Goal: Transaction & Acquisition: Purchase product/service

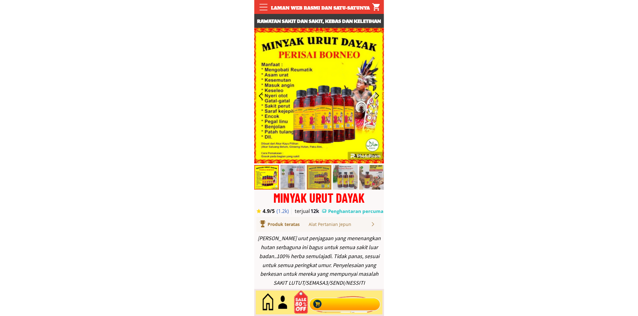
drag, startPoint x: 340, startPoint y: 297, endPoint x: 340, endPoint y: 300, distance: 3.4
click at [340, 297] on div at bounding box center [345, 302] width 75 height 20
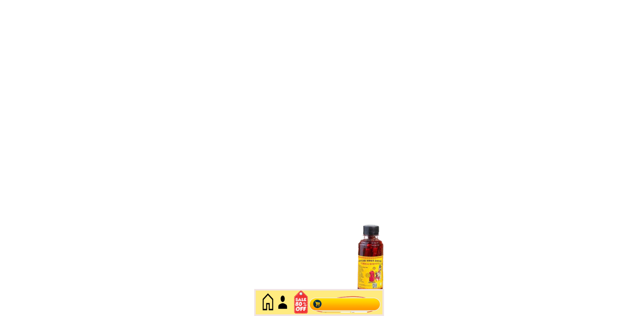
scroll to position [2682, 0]
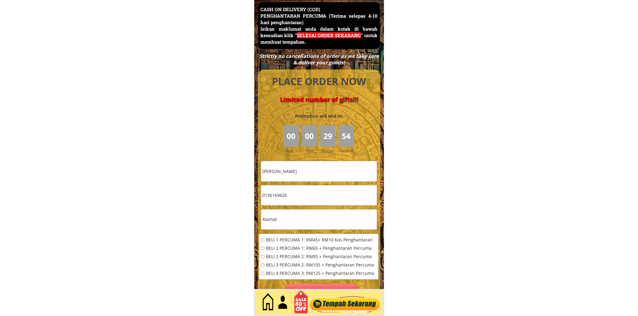
click at [323, 174] on input "[PERSON_NAME]" at bounding box center [319, 171] width 116 height 20
click at [323, 175] on input "[PERSON_NAME]" at bounding box center [319, 171] width 116 height 20
click at [323, 174] on input "[PERSON_NAME]" at bounding box center [319, 171] width 116 height 20
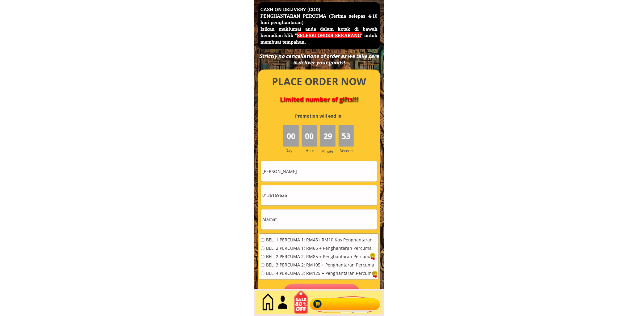
paste input "Normah hj [PERSON_NAME]"
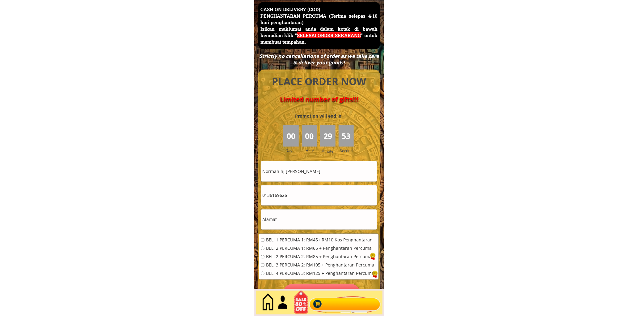
type input "Normah hj [PERSON_NAME]"
click at [310, 196] on input "0136169626" at bounding box center [319, 195] width 116 height 20
paste input "58143"
type input "0136581436"
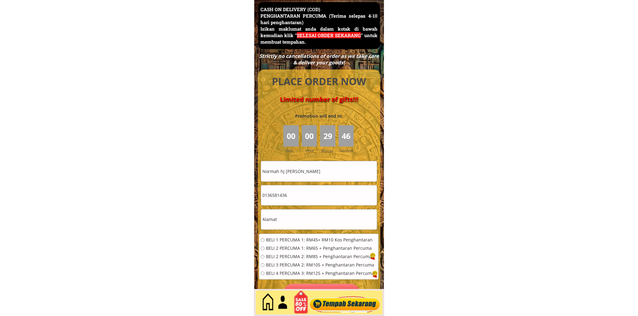
click at [324, 227] on input "text" at bounding box center [319, 219] width 116 height 20
paste input "[GEOGRAPHIC_DATA]"
type input "[GEOGRAPHIC_DATA]"
click at [313, 239] on span "BELI 1 PERCUMA 1: RM45+ RM10 Kos Penghantaran" at bounding box center [320, 240] width 108 height 4
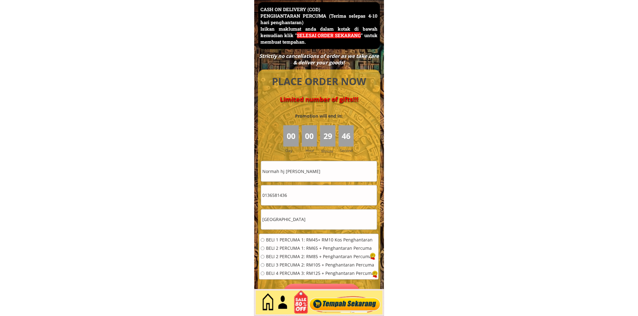
radio input "true"
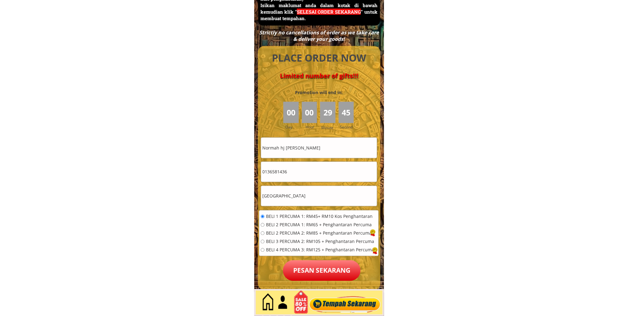
scroll to position [2739, 0]
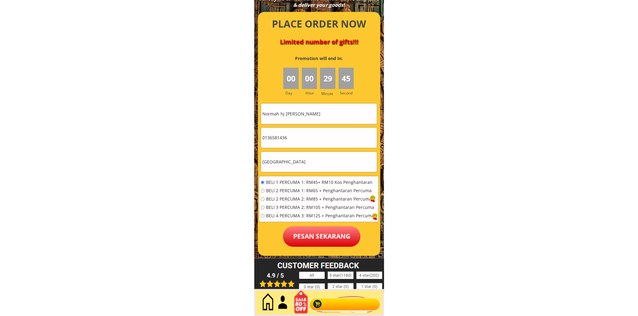
click at [325, 247] on div at bounding box center [319, 134] width 122 height 244
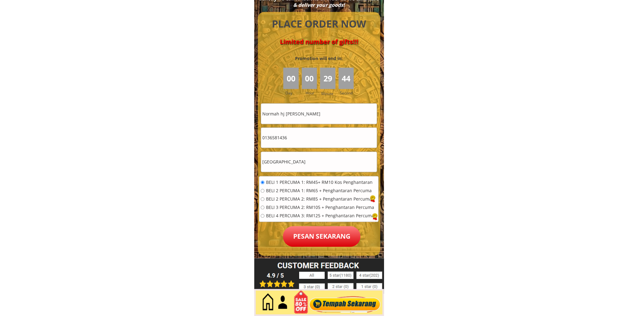
click at [336, 229] on p "Pesan sekarang" at bounding box center [322, 236] width 78 height 21
